Goal: Find specific page/section: Find specific page/section

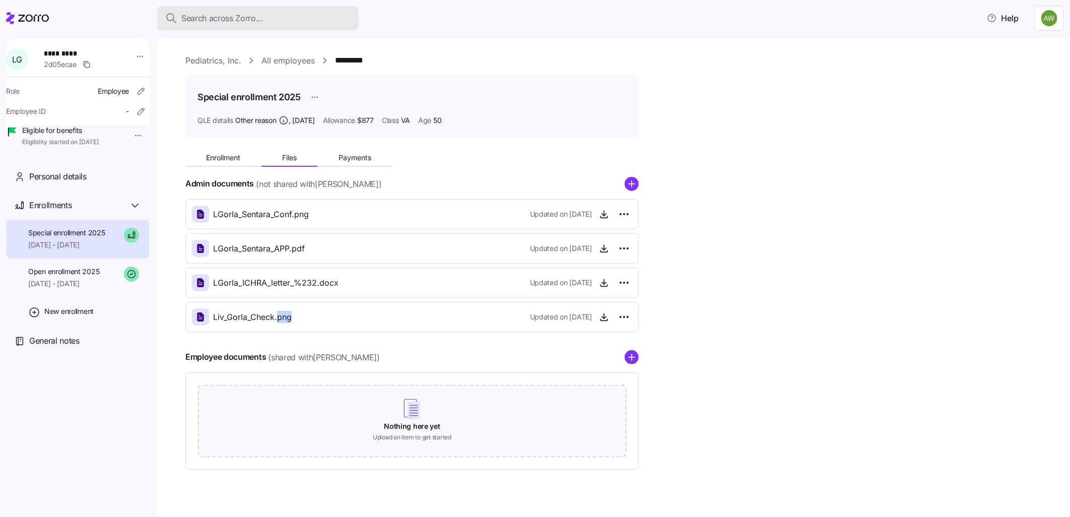
click at [291, 23] on div "Search across Zorro..." at bounding box center [257, 18] width 185 height 13
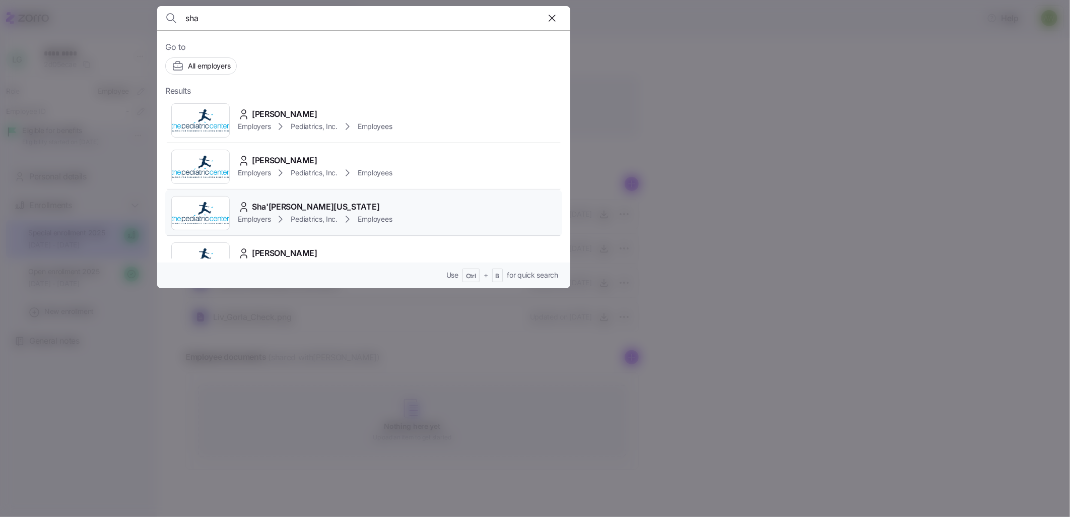
type input "sha"
click at [283, 202] on span "Sha'[PERSON_NAME][US_STATE]" at bounding box center [315, 206] width 127 height 13
